Goal: Information Seeking & Learning: Check status

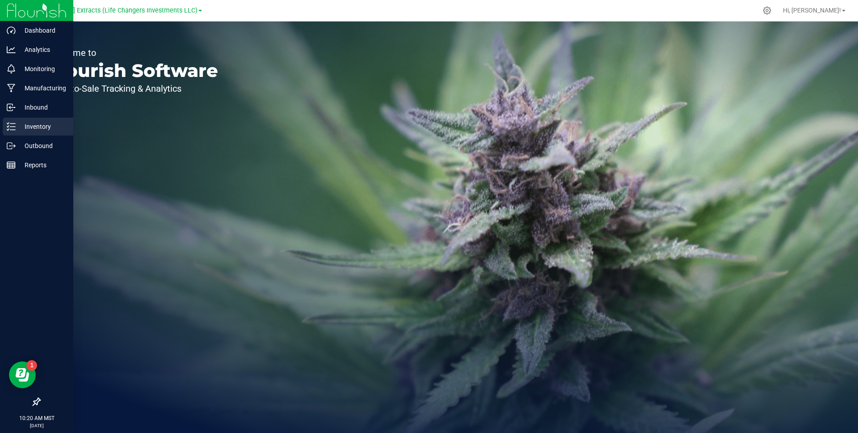
click at [41, 122] on p "Inventory" at bounding box center [43, 126] width 54 height 11
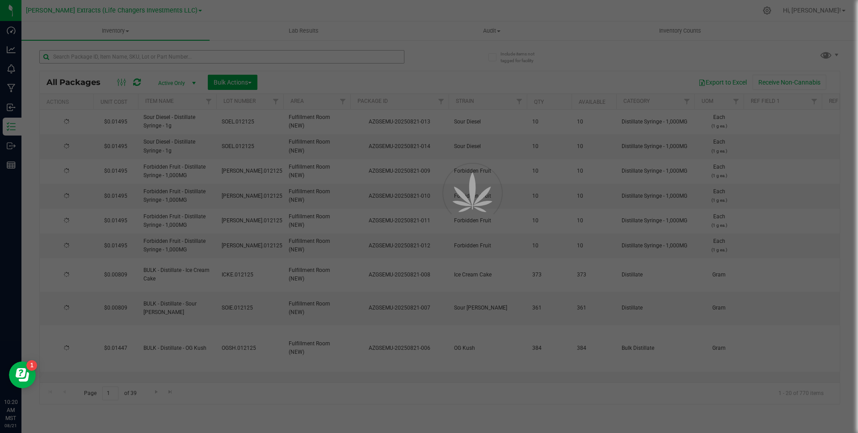
click at [151, 55] on div at bounding box center [429, 216] width 858 height 433
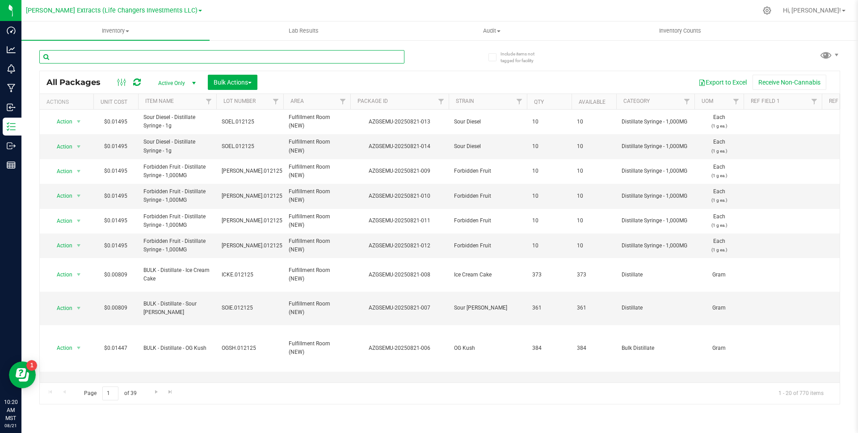
click at [158, 55] on input "text" at bounding box center [221, 56] width 365 height 13
paste input "l0-GS-0913"
type input "l0-GS-0913"
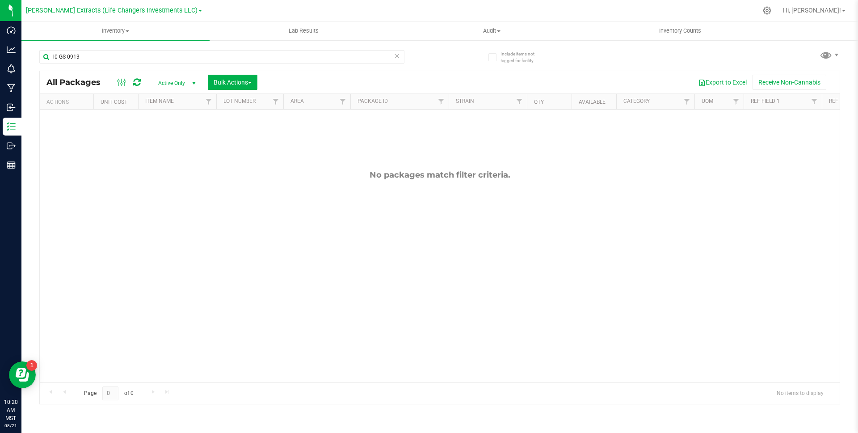
click at [180, 84] on span "Active Only" at bounding box center [175, 83] width 49 height 13
click at [174, 138] on li "All" at bounding box center [175, 137] width 48 height 13
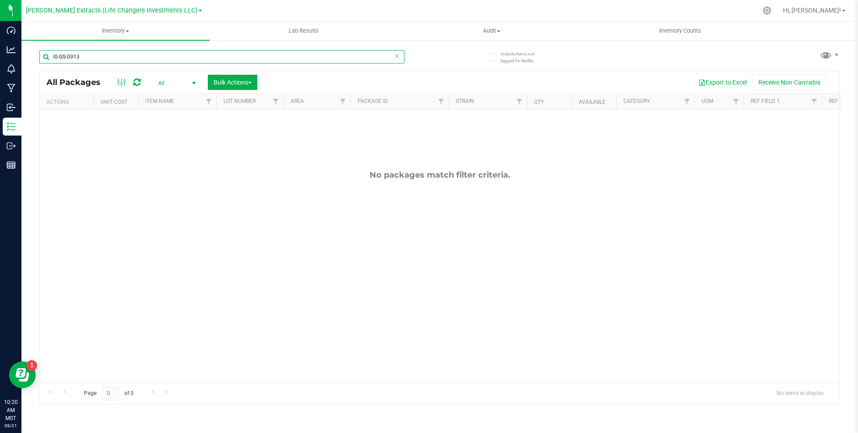
click at [140, 56] on input "l0-GS-0913" at bounding box center [221, 56] width 365 height 13
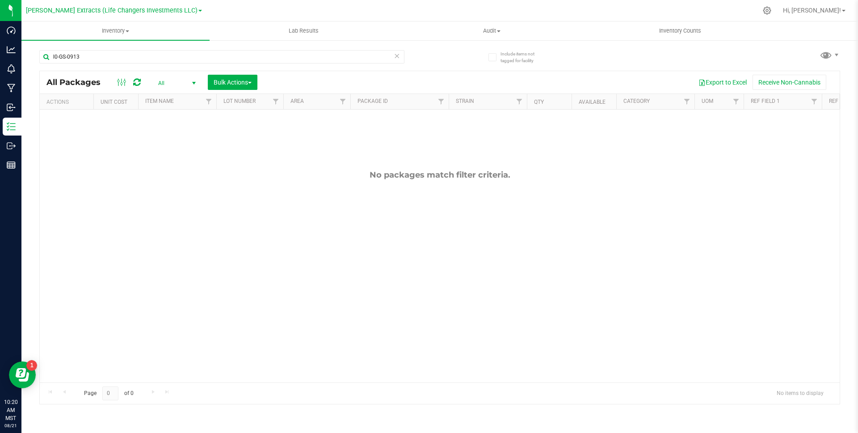
click at [449, 57] on div "l0-GS-0913 All Packages All Active Only Lab Samples Locked All Bulk Actions Add…" at bounding box center [439, 223] width 801 height 362
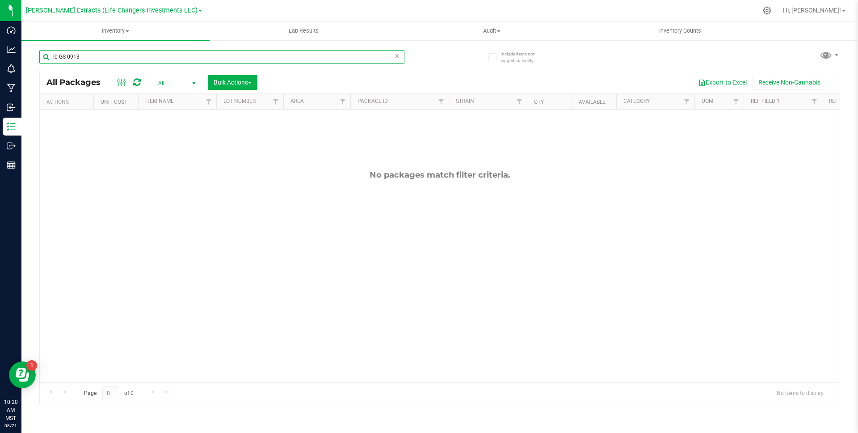
drag, startPoint x: 52, startPoint y: 56, endPoint x: 38, endPoint y: 57, distance: 14.3
click at [38, 57] on div "Include items not tagged for facility l0-GS-0913 All Packages All Active Only L…" at bounding box center [439, 175] width 837 height 273
type input "10-GS-0913"
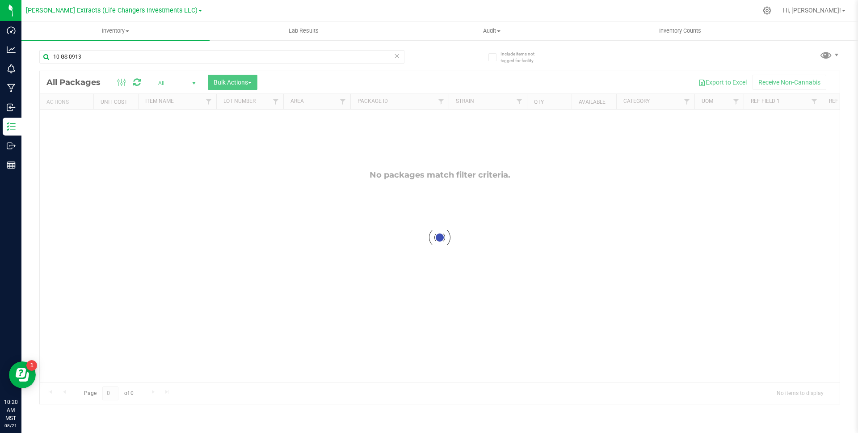
click at [357, 84] on div at bounding box center [440, 237] width 800 height 333
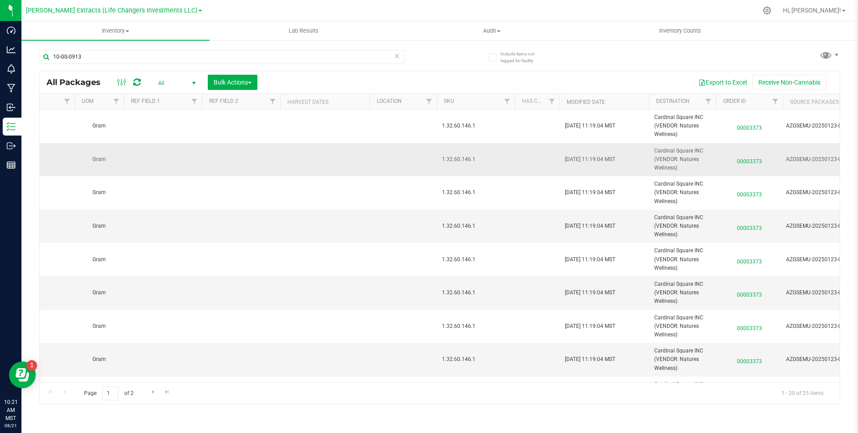
scroll to position [347, 620]
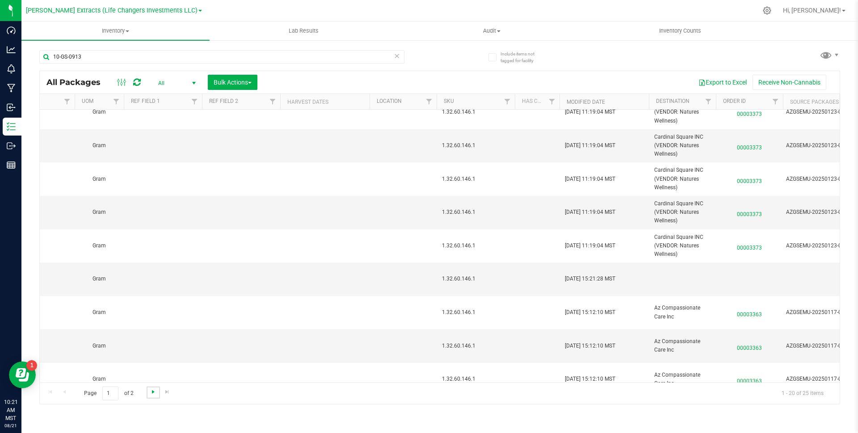
click at [152, 390] on span "Go to the next page" at bounding box center [153, 391] width 7 height 7
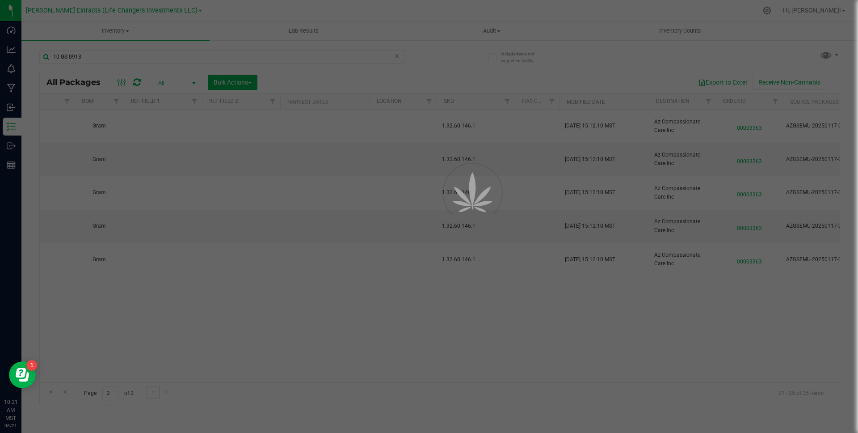
scroll to position [0, 620]
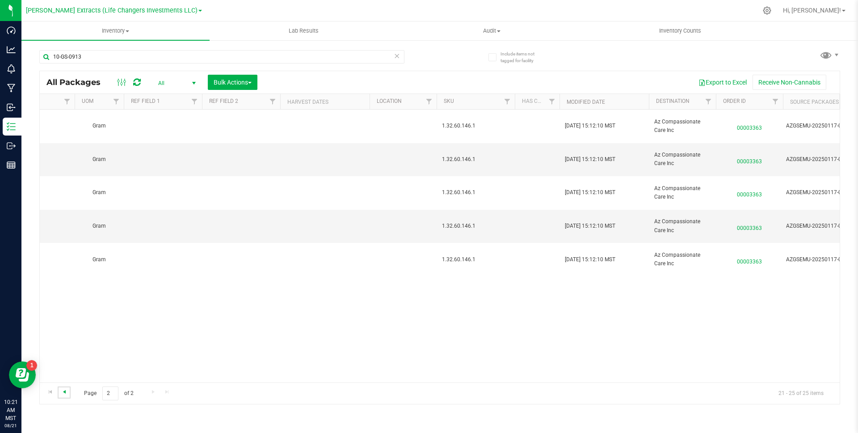
click at [64, 390] on span "Go to the previous page" at bounding box center [64, 391] width 7 height 7
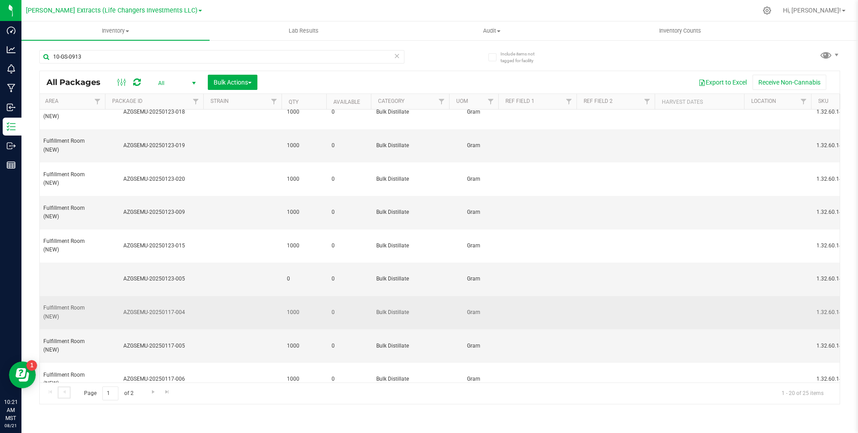
scroll to position [347, 134]
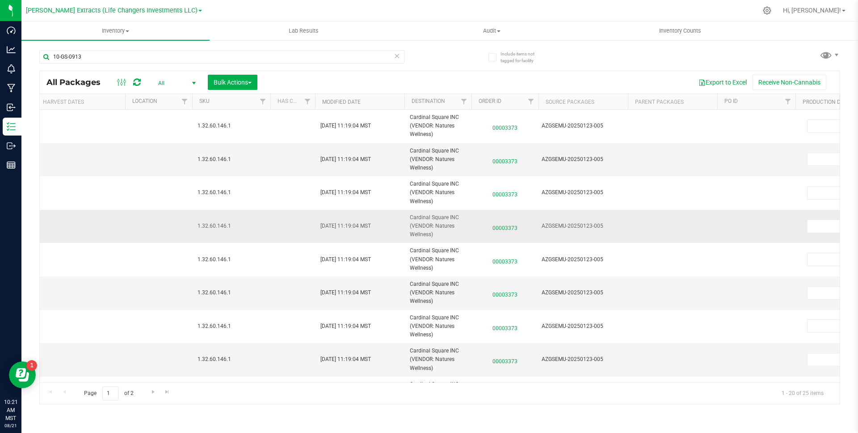
click at [508, 228] on span "00003373" at bounding box center [505, 225] width 56 height 13
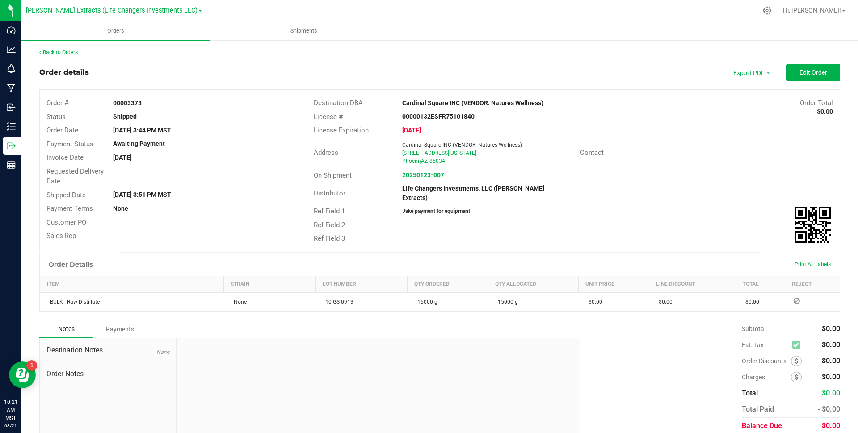
click at [510, 118] on div "00000132ESFR75101840" at bounding box center [484, 116] width 177 height 9
click at [198, 152] on div "Invoice Date [DATE]" at bounding box center [173, 158] width 267 height 14
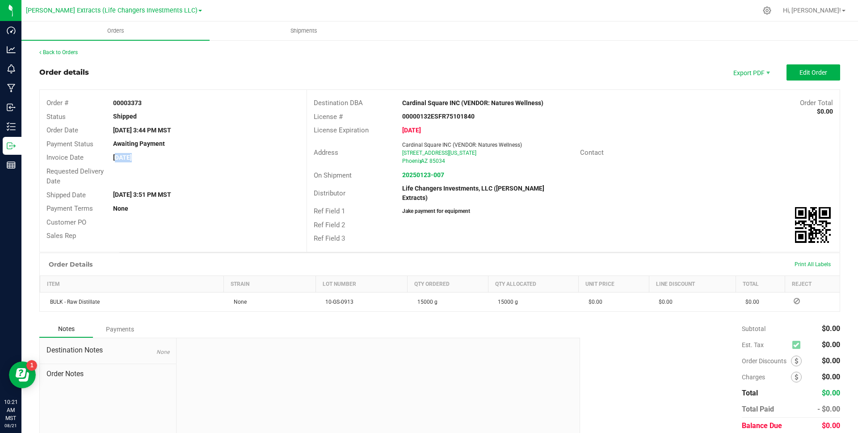
drag, startPoint x: 198, startPoint y: 152, endPoint x: 210, endPoint y: 150, distance: 11.8
click at [198, 152] on div "Invoice Date [DATE]" at bounding box center [173, 158] width 267 height 14
click at [545, 101] on div "Cardinal Square INC (VENDOR: Natures Wellness)" at bounding box center [507, 102] width 222 height 9
drag, startPoint x: 545, startPoint y: 101, endPoint x: 516, endPoint y: 102, distance: 28.6
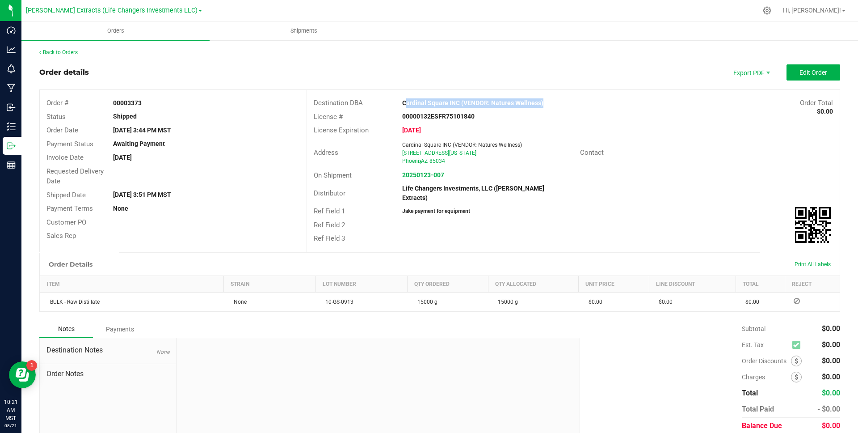
click at [544, 101] on div "Cardinal Square INC (VENDOR: Natures Wellness)" at bounding box center [507, 102] width 222 height 9
drag, startPoint x: 163, startPoint y: 159, endPoint x: 109, endPoint y: 150, distance: 54.4
click at [109, 151] on div "Invoice Date [DATE]" at bounding box center [173, 158] width 267 height 14
drag, startPoint x: 190, startPoint y: 197, endPoint x: 111, endPoint y: 193, distance: 78.3
click at [111, 193] on div "[DATE] 3:51 PM MST" at bounding box center [206, 194] width 200 height 9
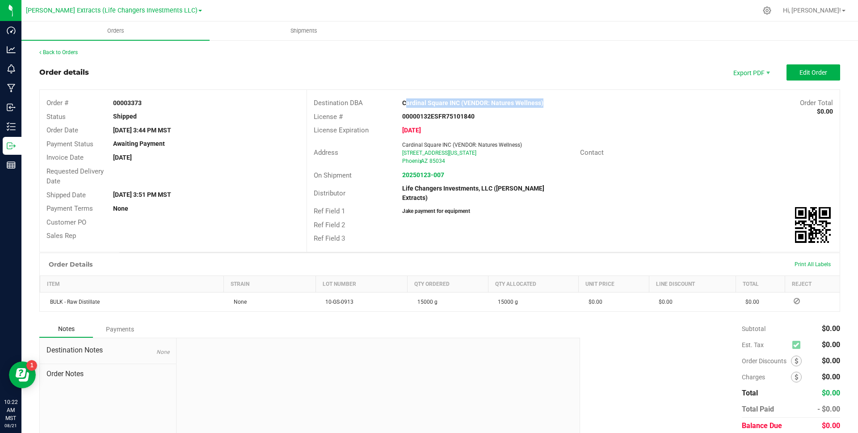
drag, startPoint x: 527, startPoint y: 97, endPoint x: 413, endPoint y: 94, distance: 113.6
click at [413, 94] on div "Destination DBA Cardinal Square INC (VENDOR: Natures Wellness) Order Total $0.0…" at bounding box center [573, 171] width 533 height 162
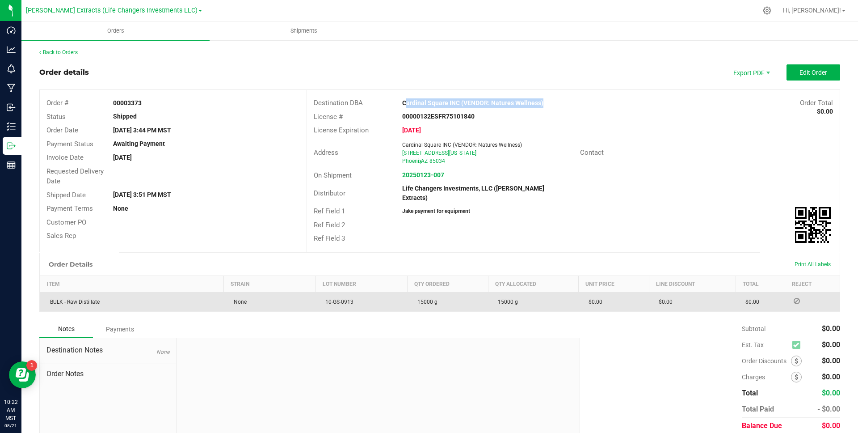
drag, startPoint x: 383, startPoint y: 299, endPoint x: 316, endPoint y: 296, distance: 66.2
click at [317, 295] on td "10-GS-0913" at bounding box center [362, 301] width 92 height 19
drag, startPoint x: 769, startPoint y: 299, endPoint x: 42, endPoint y: 294, distance: 726.8
click at [42, 294] on outbound-order-line-row "BULK - Raw Distillate None 10-GS-0913 15000 g 15000 g $0.00 $0.00 $0.00" at bounding box center [440, 301] width 800 height 19
click at [772, 298] on td "$0.00" at bounding box center [760, 301] width 49 height 19
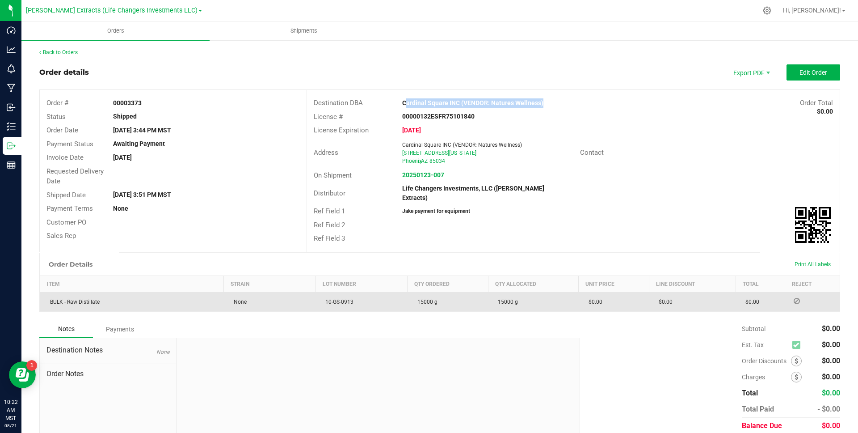
drag, startPoint x: 777, startPoint y: 299, endPoint x: 41, endPoint y: 297, distance: 735.7
click at [42, 298] on outbound-order-line-row "BULK - Raw Distillate None 10-GS-0913 15000 g 15000 g $0.00 $0.00 $0.00" at bounding box center [440, 301] width 800 height 19
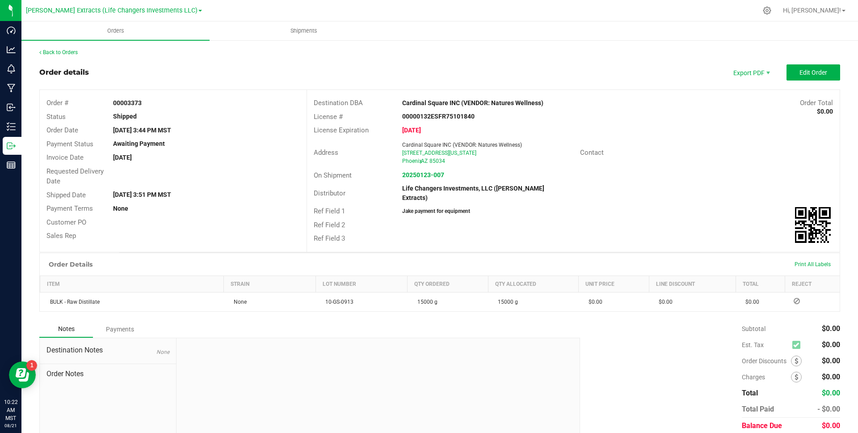
click at [573, 101] on div "Cardinal Square INC (VENDOR: Natures Wellness)" at bounding box center [507, 102] width 222 height 9
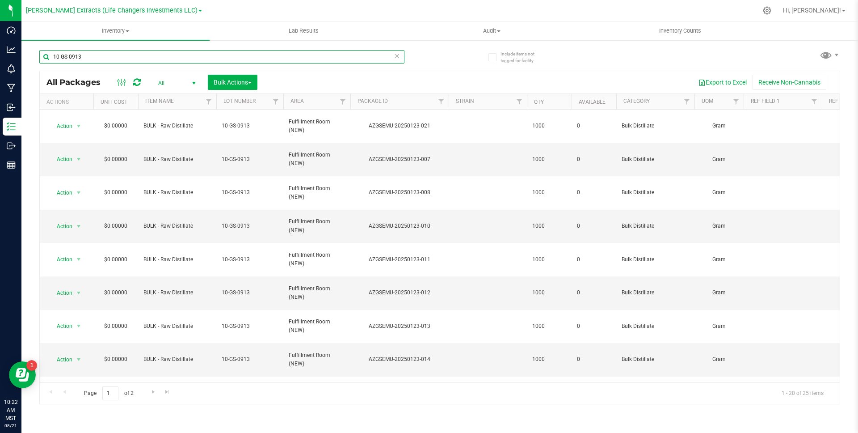
click at [185, 57] on input "10-GS-0913" at bounding box center [221, 56] width 365 height 13
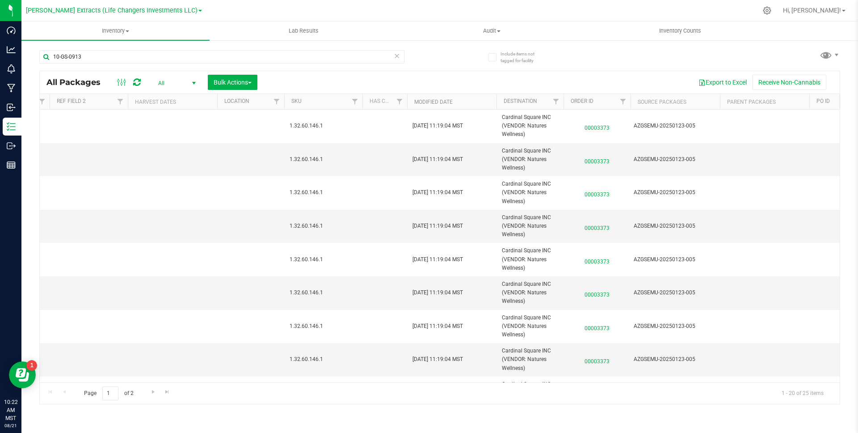
click at [567, 81] on div "Export to Excel Receive Non-Cannabis" at bounding box center [548, 82] width 569 height 15
click at [520, 79] on div "Export to Excel Receive Non-Cannabis" at bounding box center [548, 82] width 569 height 15
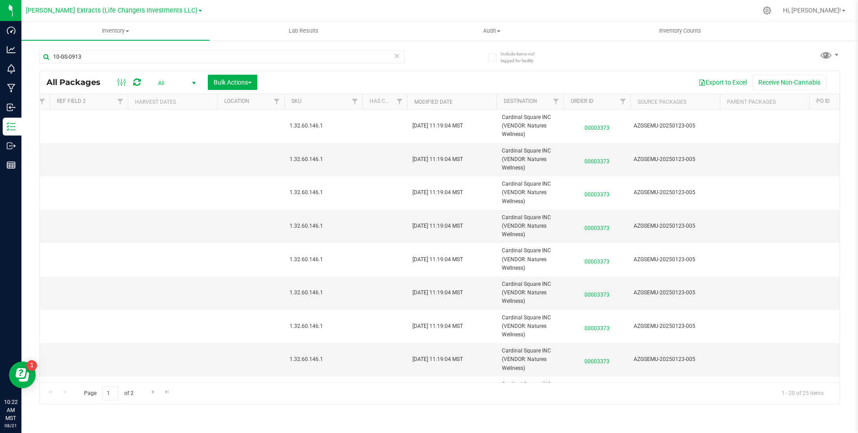
click at [520, 79] on div "Export to Excel Receive Non-Cannabis" at bounding box center [548, 82] width 569 height 15
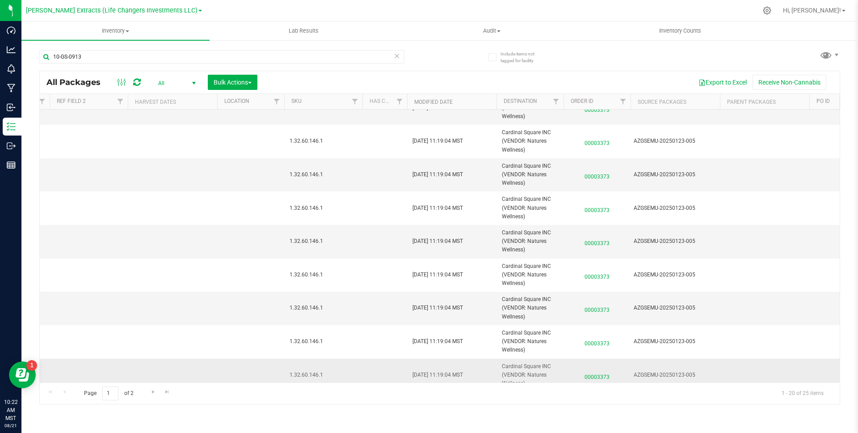
scroll to position [0, 772]
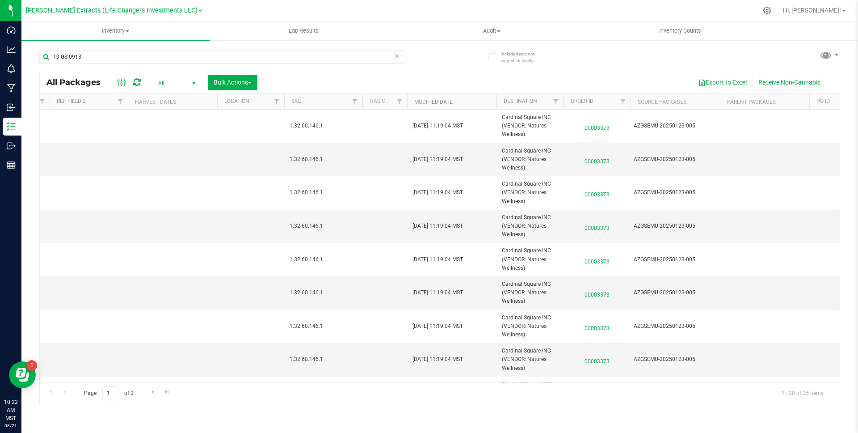
click at [636, 54] on div "10-GS-0913 All Packages All Active Only Lab Samples Locked All Bulk Actions Add…" at bounding box center [439, 223] width 801 height 362
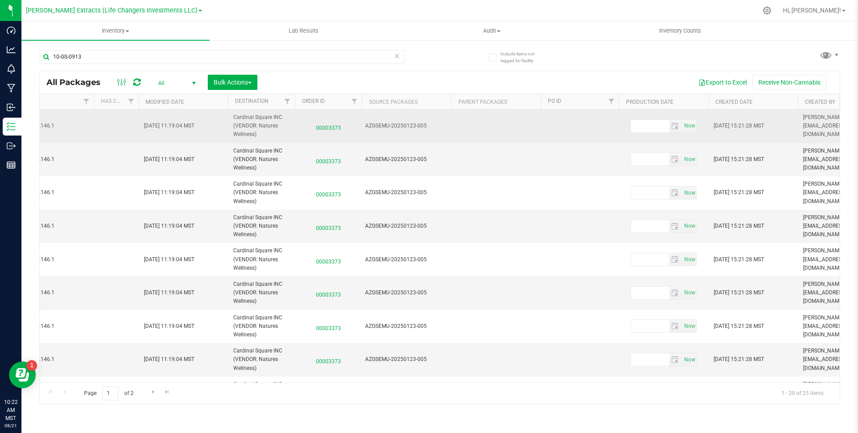
scroll to position [0, 1227]
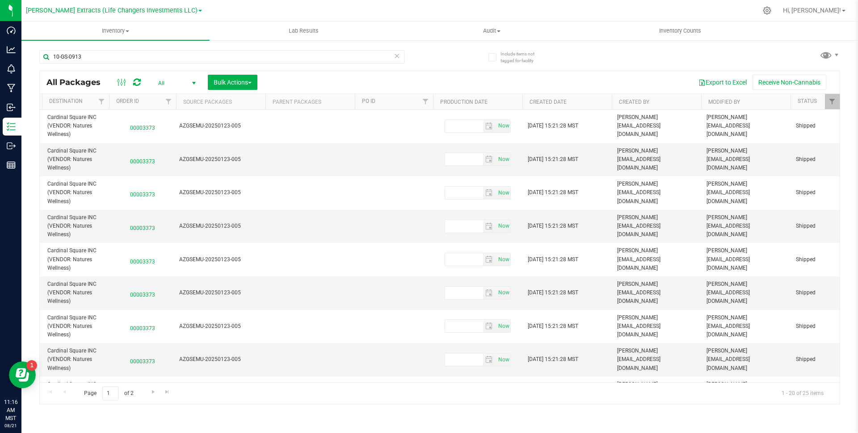
click at [447, 91] on div "All Packages All Active Only Lab Samples Locked All Bulk Actions Add to manufac…" at bounding box center [440, 82] width 800 height 22
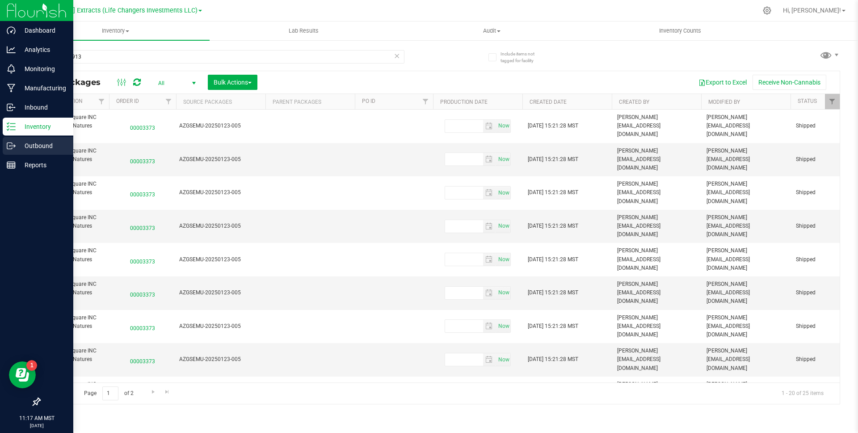
click at [17, 148] on p "Outbound" at bounding box center [43, 145] width 54 height 11
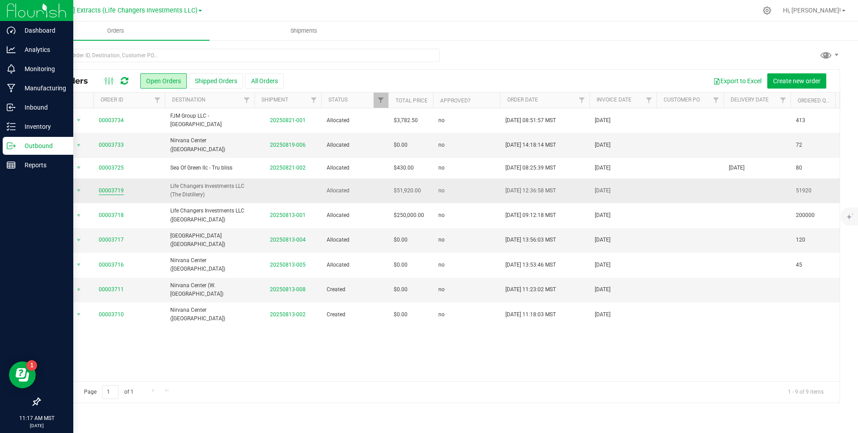
click at [102, 186] on link "00003719" at bounding box center [111, 190] width 25 height 8
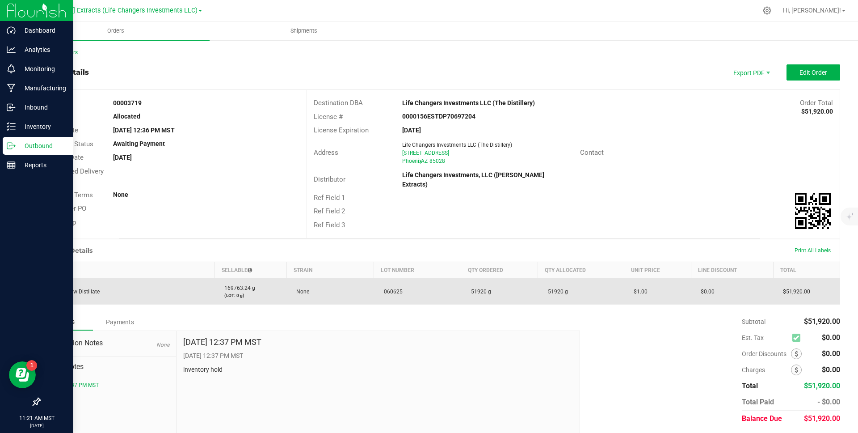
click at [405, 289] on td "060625" at bounding box center [417, 291] width 87 height 26
copy span "060625"
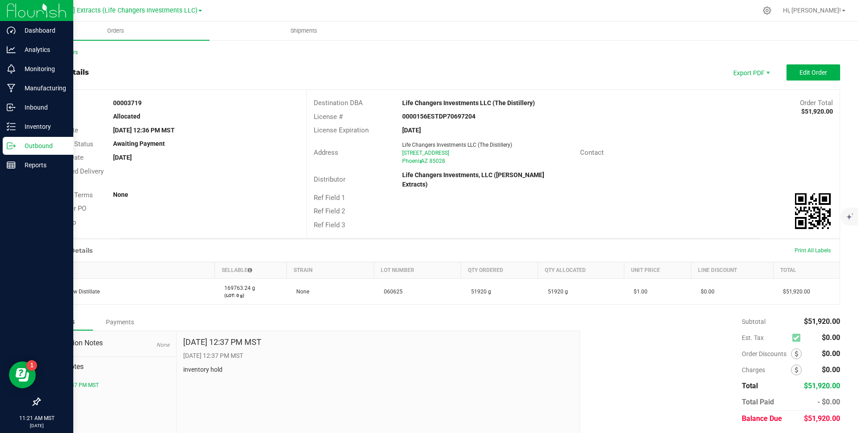
click at [528, 147] on div "Life Changers Investments LLC (The Distillery)" at bounding box center [487, 145] width 171 height 8
click at [546, 115] on div "0000156ESTDP70697204" at bounding box center [484, 116] width 177 height 9
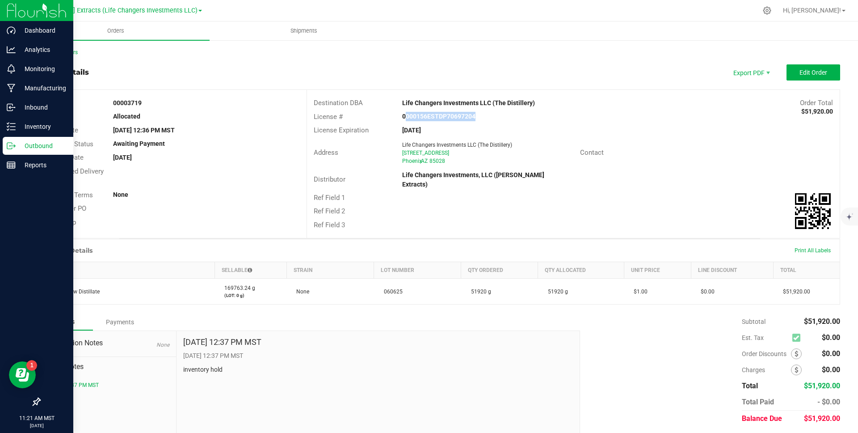
click at [546, 115] on div "0000156ESTDP70697204" at bounding box center [484, 116] width 177 height 9
